Goal: Complete application form: Complete application form

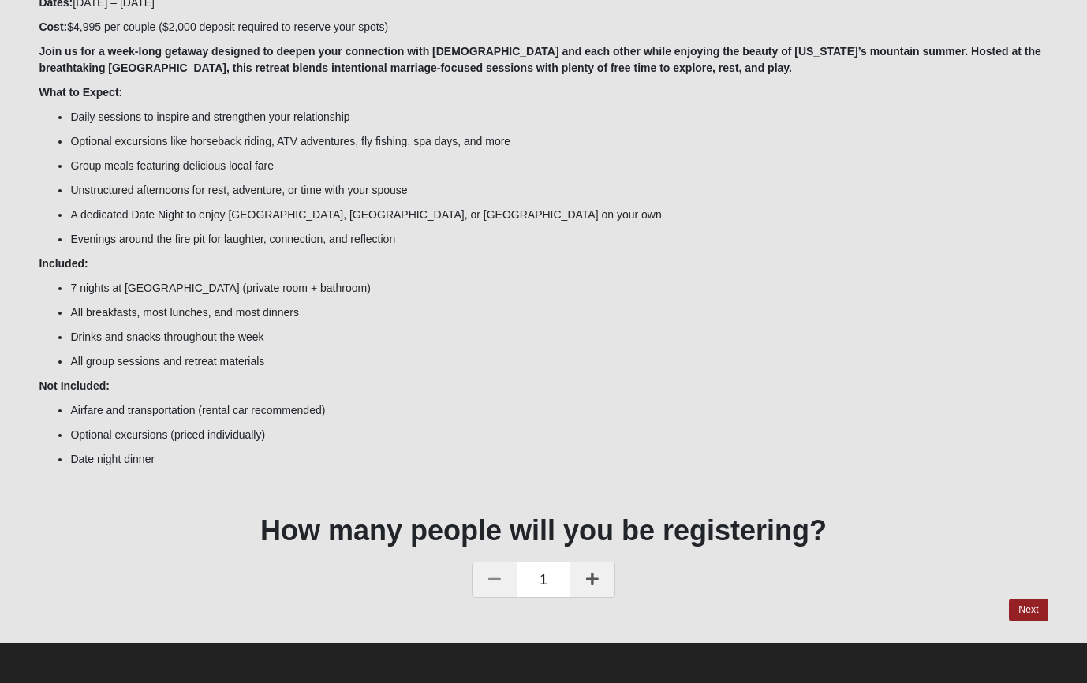
scroll to position [233, 0]
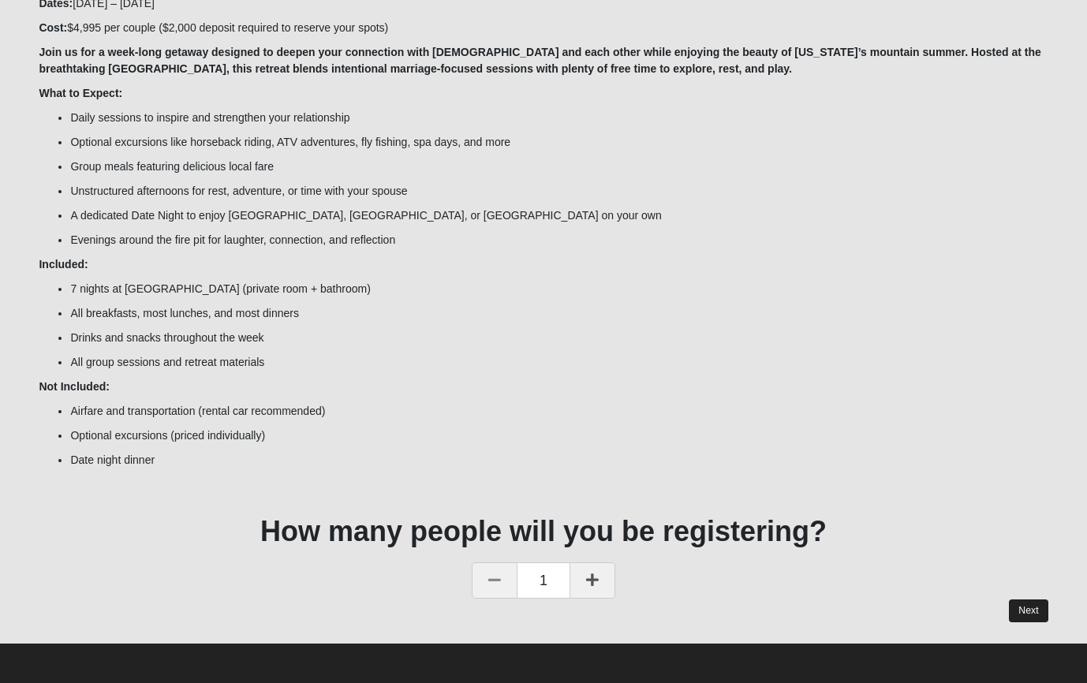
click at [1031, 610] on link "Next" at bounding box center [1028, 610] width 39 height 23
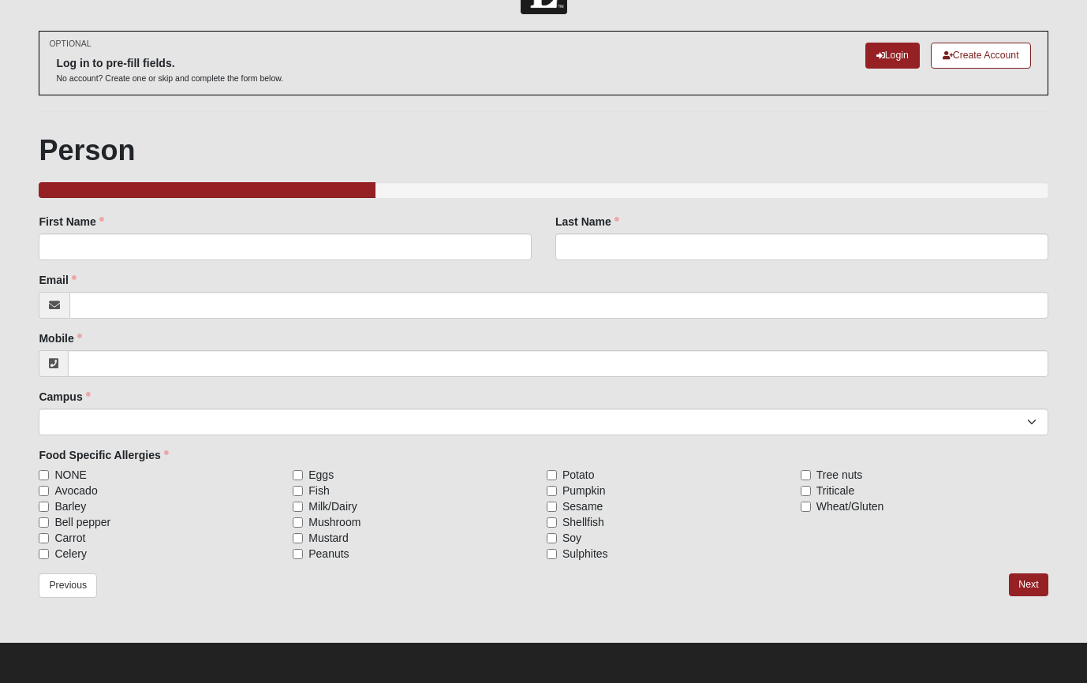
scroll to position [51, 0]
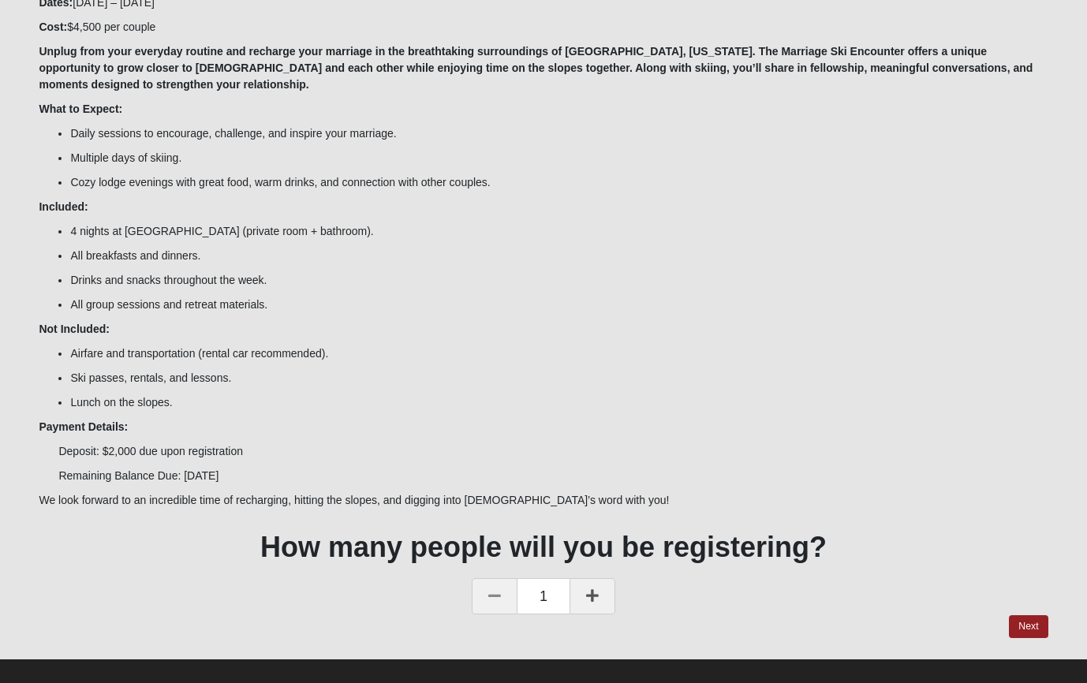
scroll to position [233, 0]
click at [1012, 616] on link "Next" at bounding box center [1028, 627] width 39 height 23
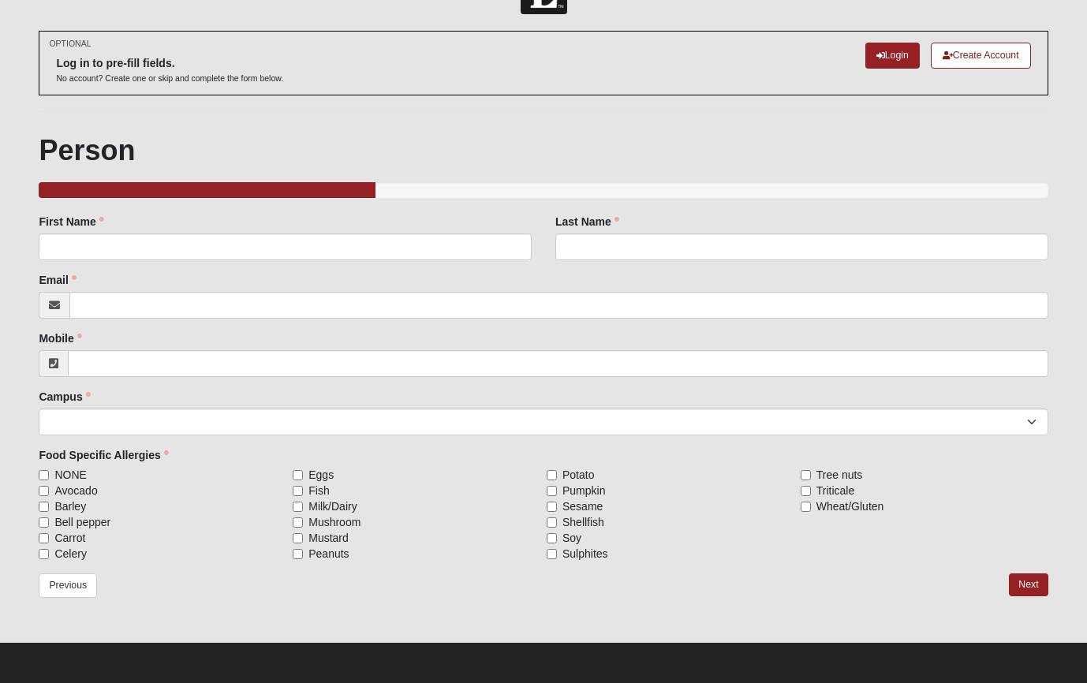
scroll to position [51, 0]
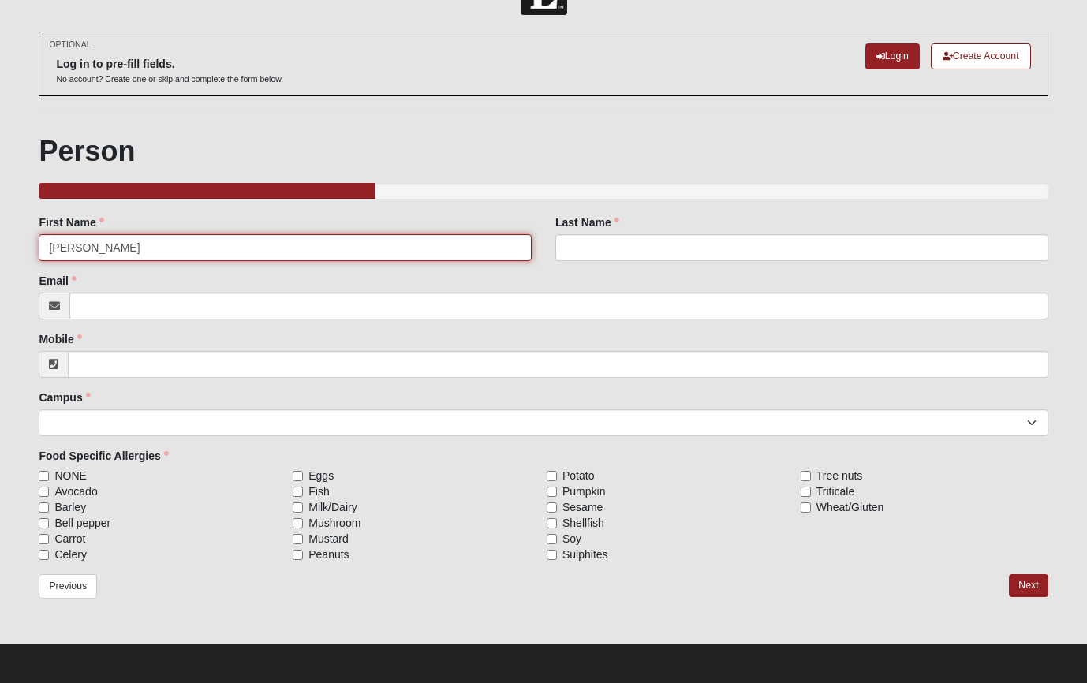
type input "[PERSON_NAME]"
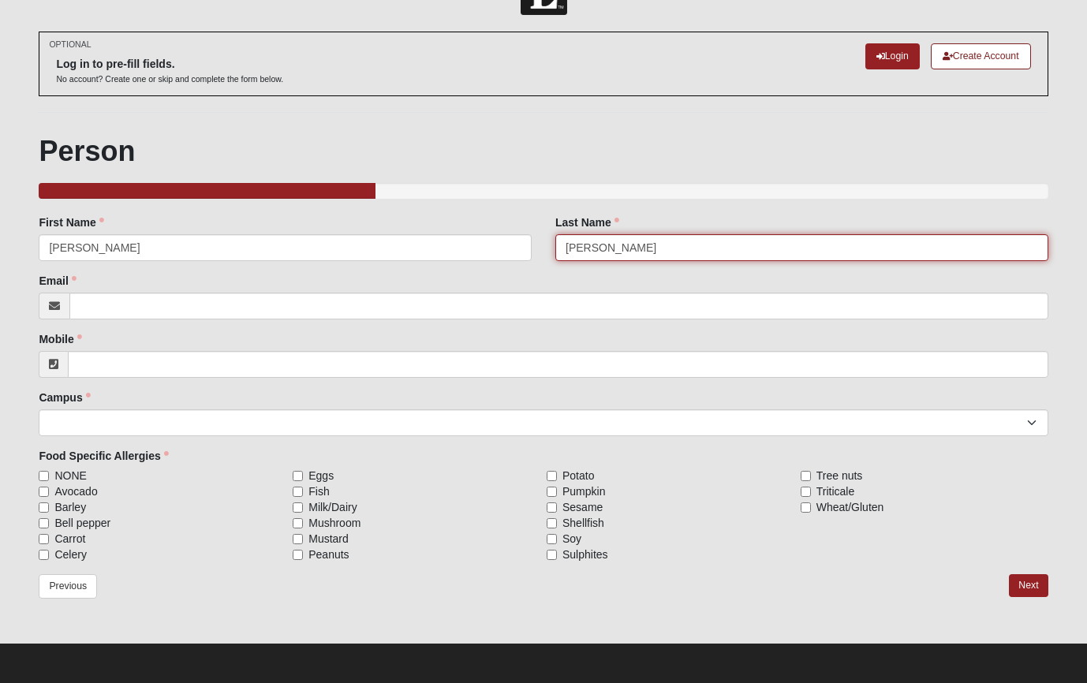
type input "[PERSON_NAME]"
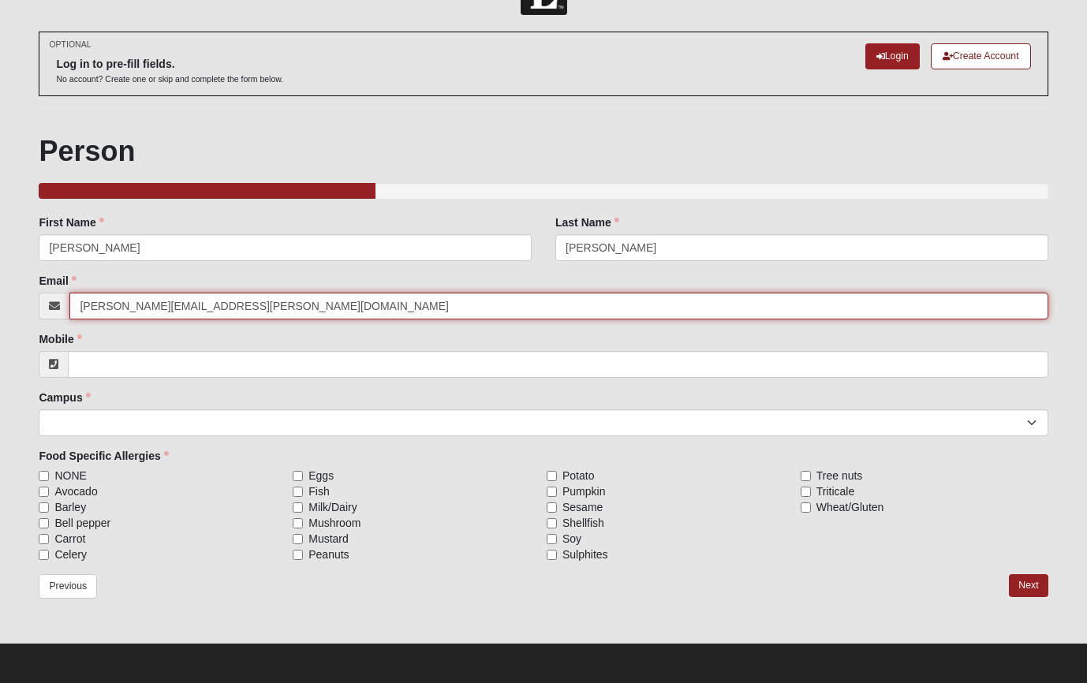
type input "[PERSON_NAME][EMAIL_ADDRESS][PERSON_NAME][DOMAIN_NAME]"
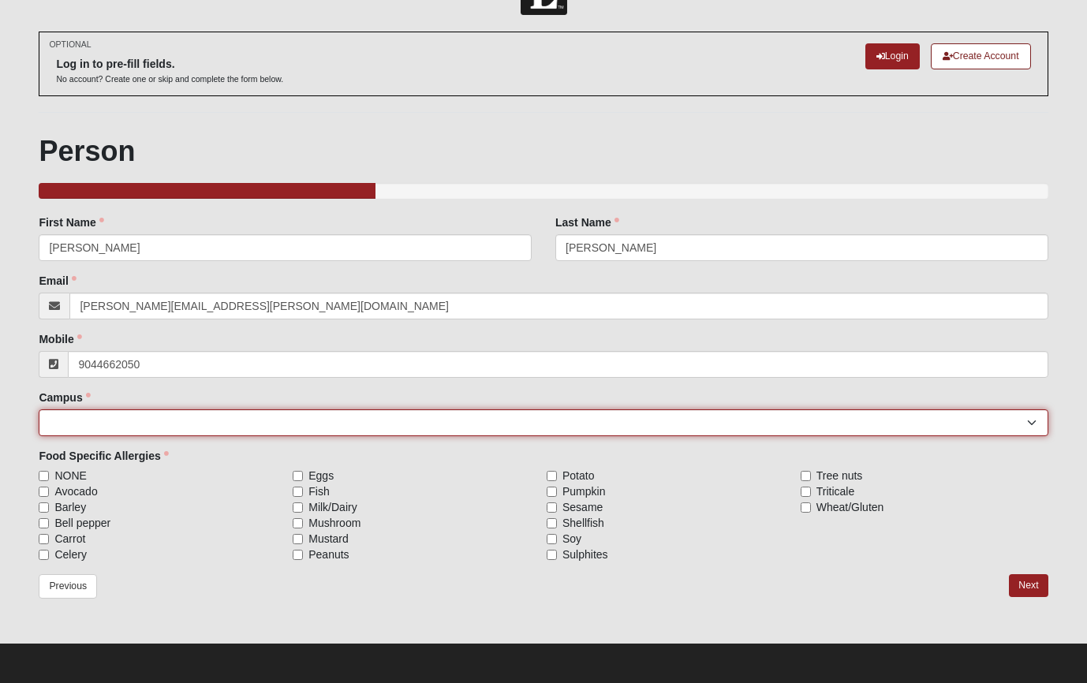
type input "[PHONE_NUMBER]"
select select "5"
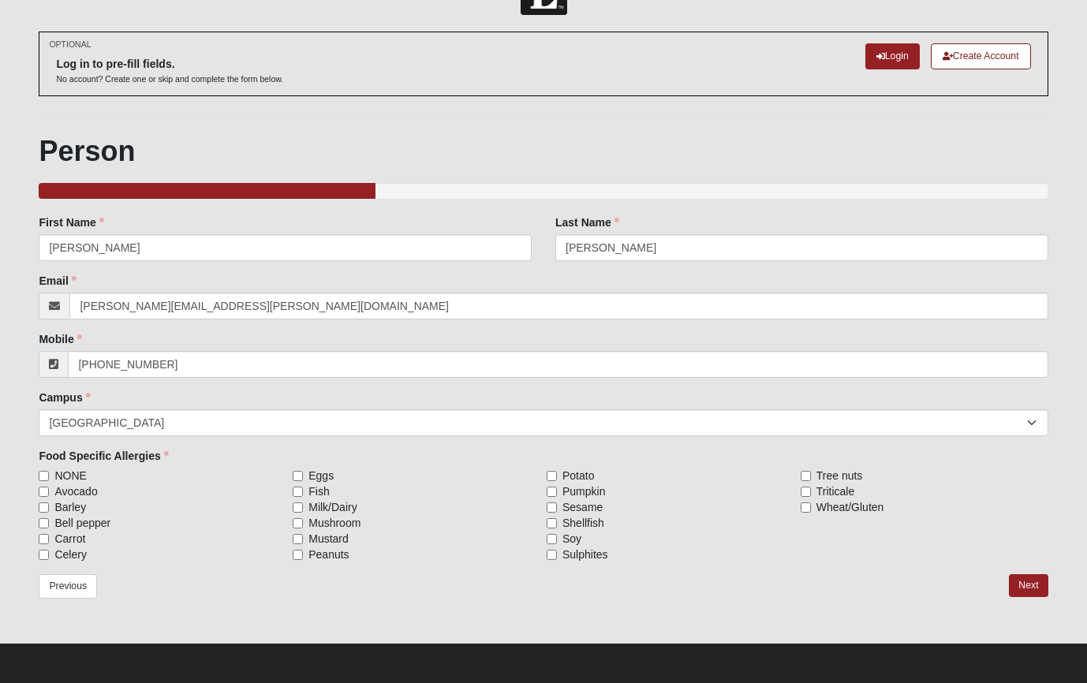
click at [46, 477] on input "NONE" at bounding box center [44, 476] width 10 height 10
checkbox input "true"
click at [1025, 581] on link "Next" at bounding box center [1028, 585] width 39 height 23
